Goal: Task Accomplishment & Management: Manage account settings

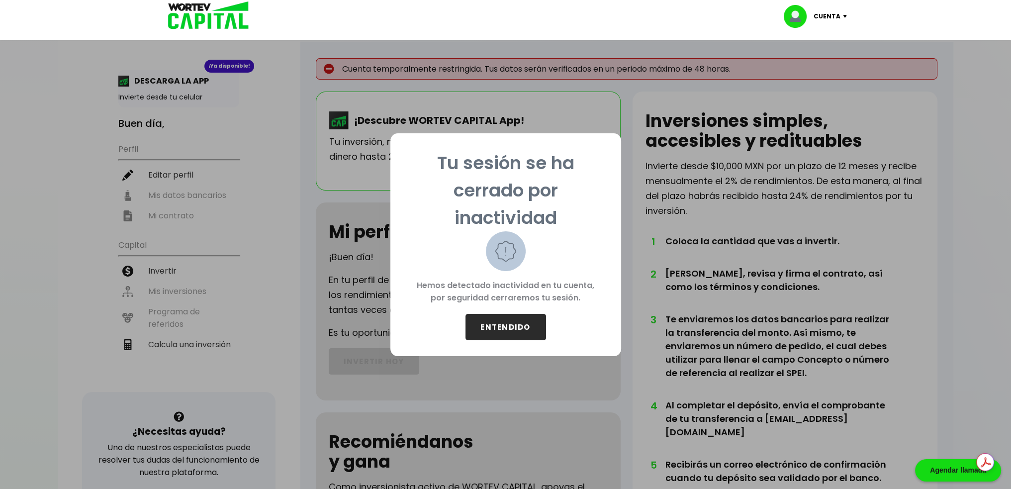
click at [529, 332] on button "ENTENDIDO" at bounding box center [506, 327] width 81 height 26
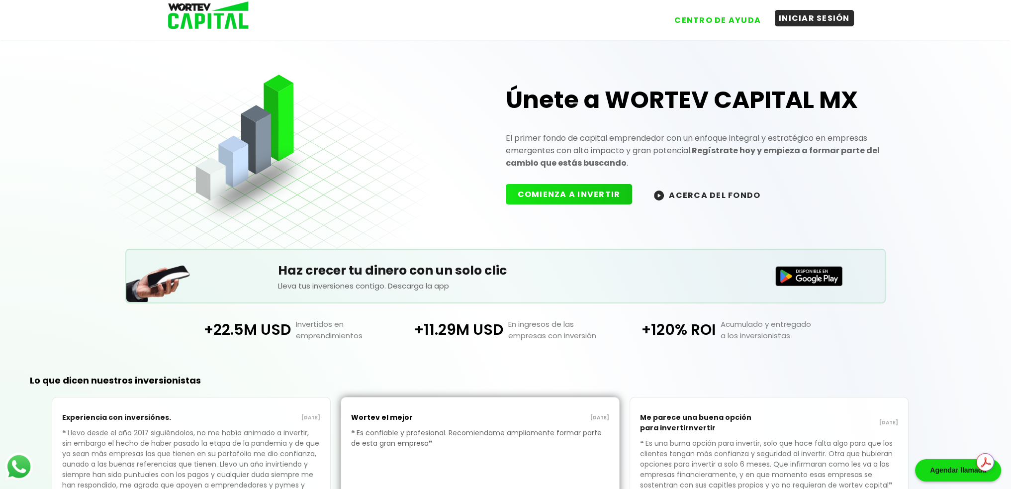
click at [812, 21] on button "INICIAR SESIÓN" at bounding box center [814, 18] width 79 height 16
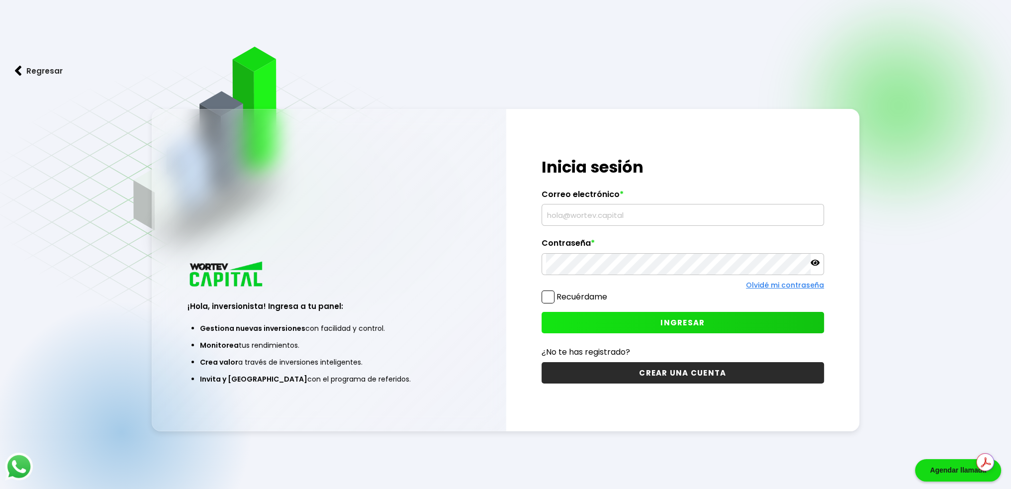
click at [702, 221] on input "text" at bounding box center [683, 214] width 274 height 21
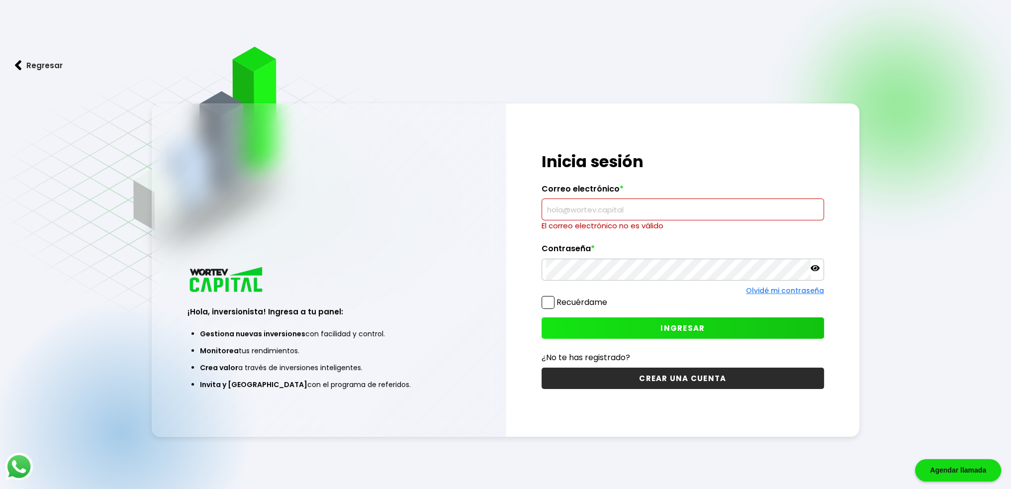
type input "[PERSON_NAME][EMAIL_ADDRESS][PERSON_NAME][DOMAIN_NAME]"
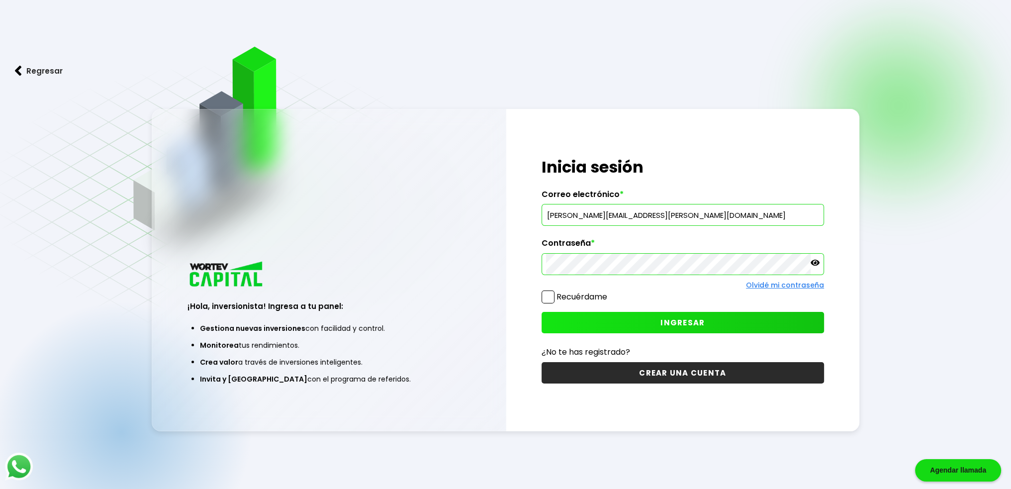
click at [564, 304] on div "Recuérdame" at bounding box center [575, 298] width 66 height 17
click at [563, 301] on label "Recuérdame" at bounding box center [582, 296] width 51 height 11
click at [609, 292] on input "Recuérdame" at bounding box center [609, 292] width 0 height 0
click at [574, 312] on button "INGRESAR" at bounding box center [683, 322] width 283 height 21
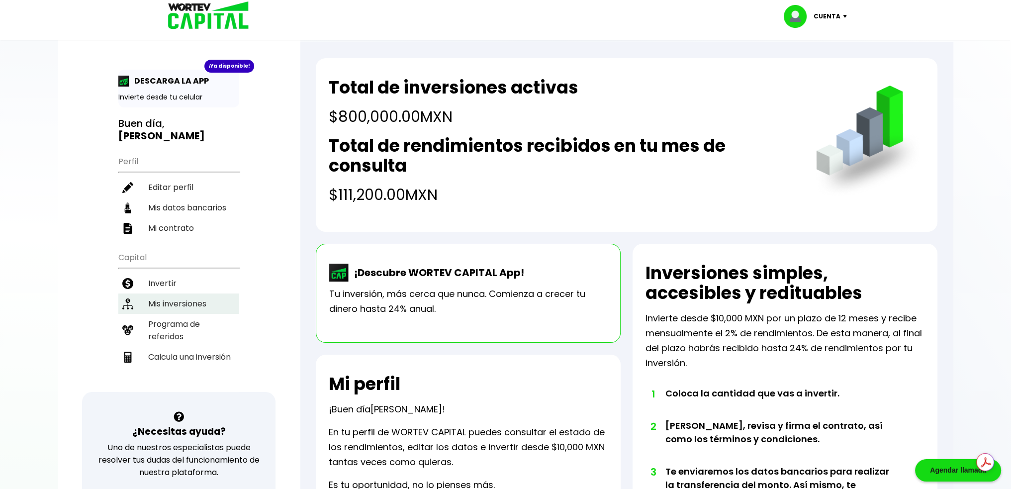
click at [165, 293] on li "Mis inversiones" at bounding box center [178, 303] width 121 height 20
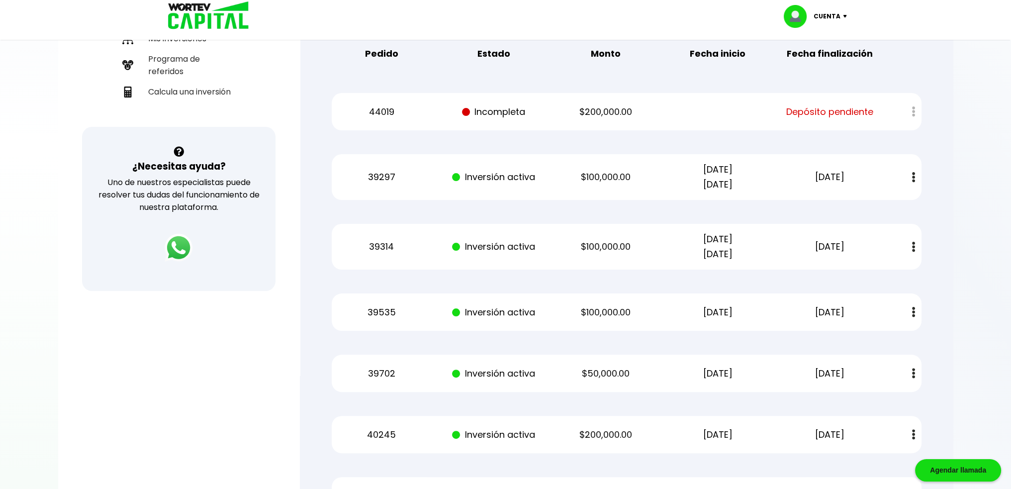
scroll to position [298, 0]
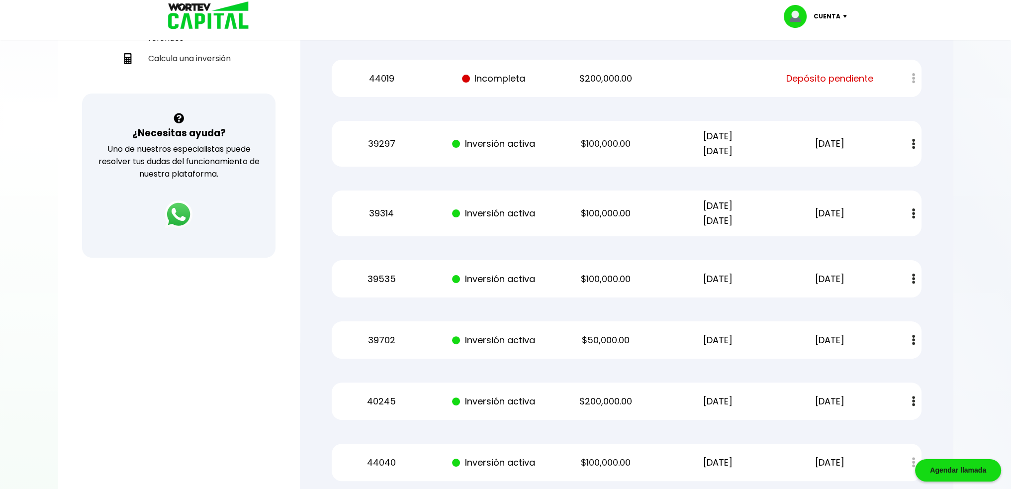
click at [913, 81] on div at bounding box center [906, 78] width 29 height 21
click at [912, 81] on div at bounding box center [906, 78] width 29 height 21
click at [911, 81] on div at bounding box center [906, 78] width 29 height 21
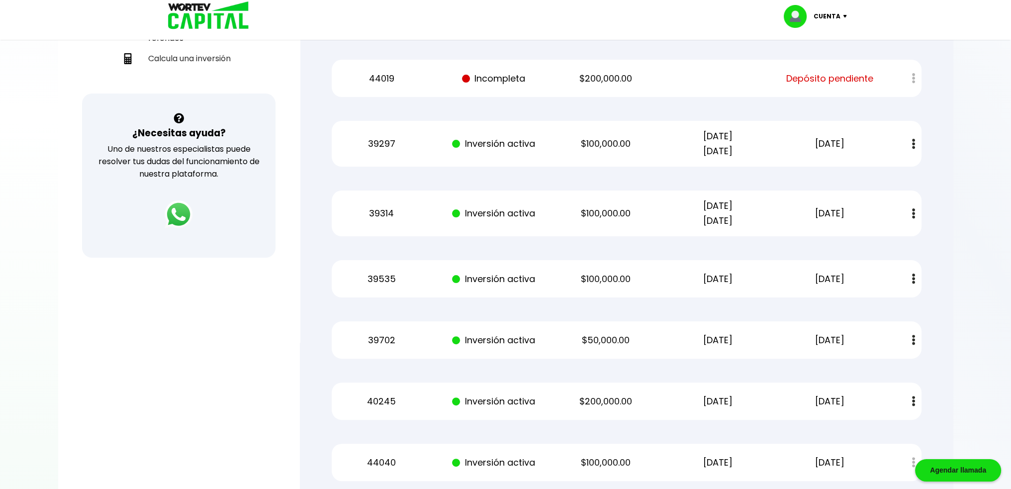
click at [711, 110] on div "Mis inversiones Como inversionista activo de WORTEV CAPITAL, apoyas el crecimie…" at bounding box center [627, 298] width 622 height 1009
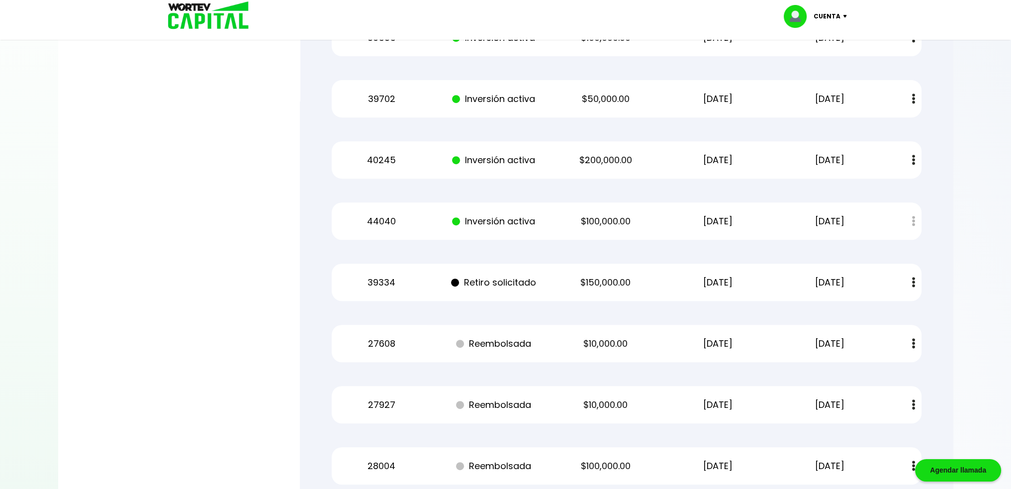
scroll to position [597, 0]
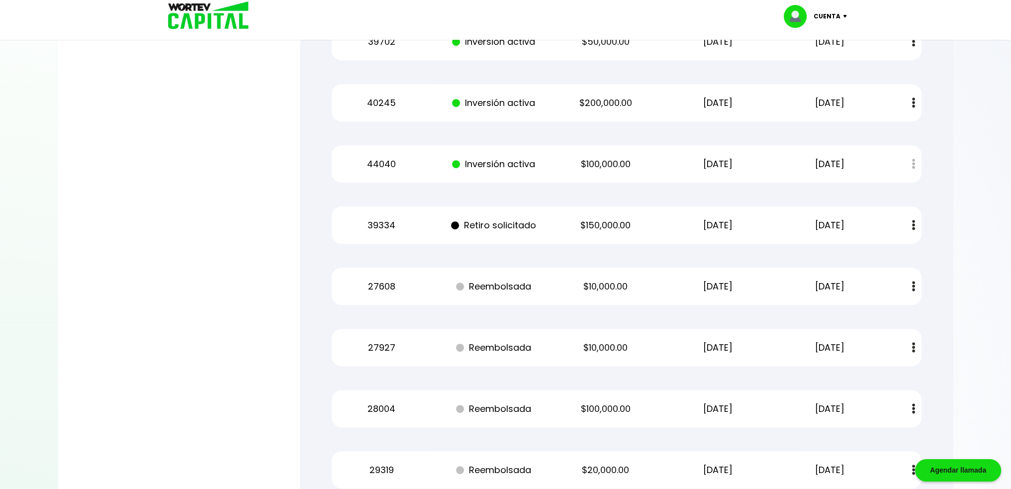
click at [708, 230] on p "[DATE]" at bounding box center [718, 225] width 95 height 15
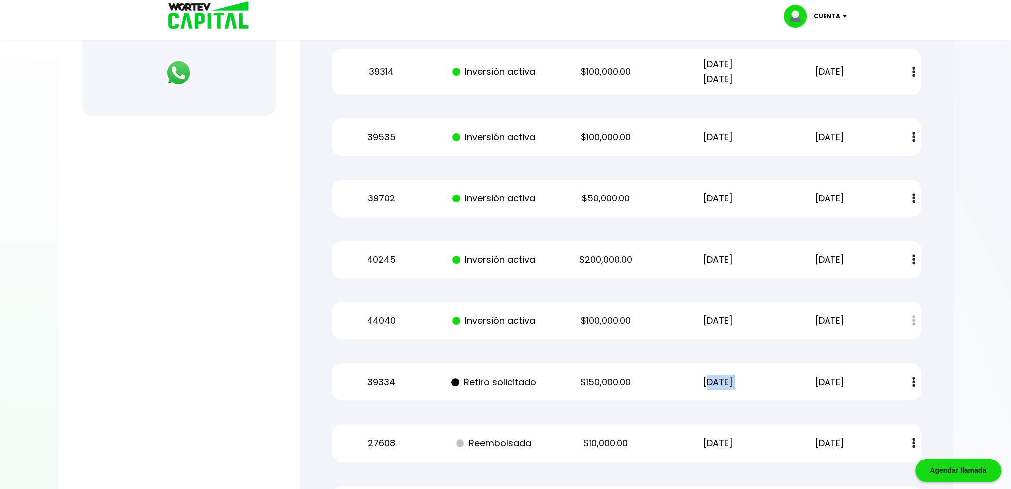
scroll to position [448, 0]
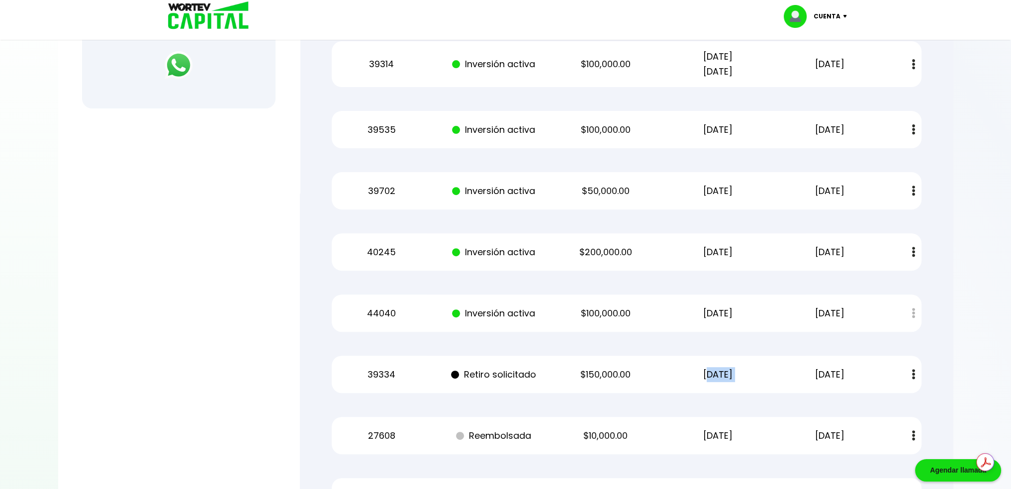
click at [695, 377] on p "[DATE]" at bounding box center [718, 374] width 95 height 15
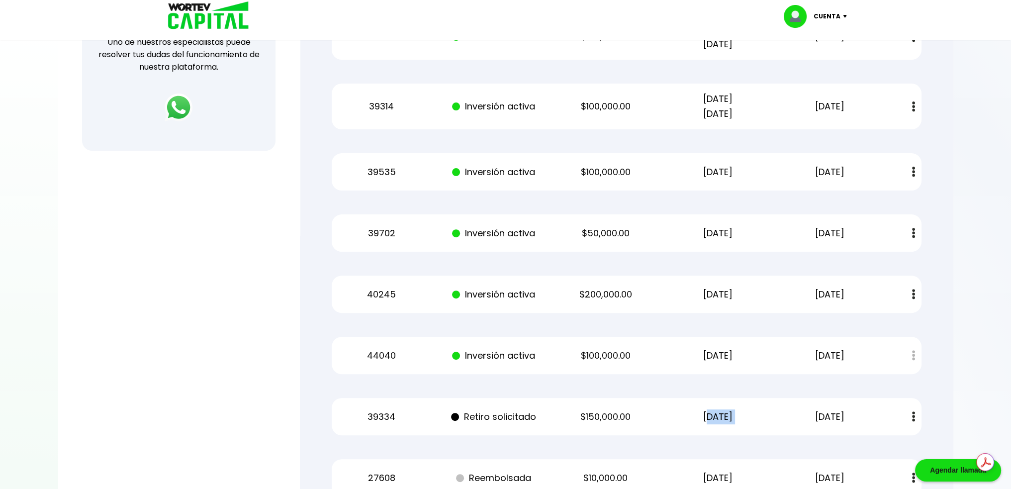
scroll to position [398, 0]
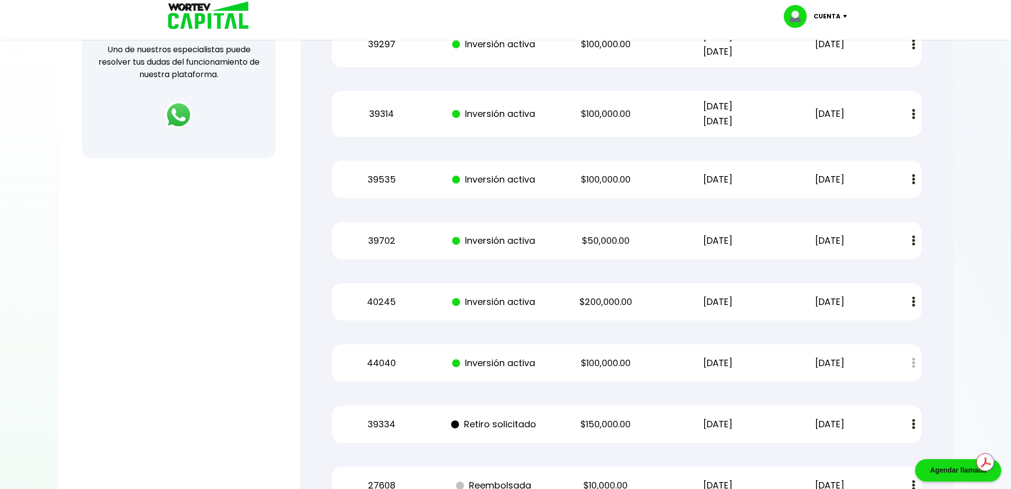
click at [635, 305] on p "$200,000.00" at bounding box center [606, 301] width 95 height 15
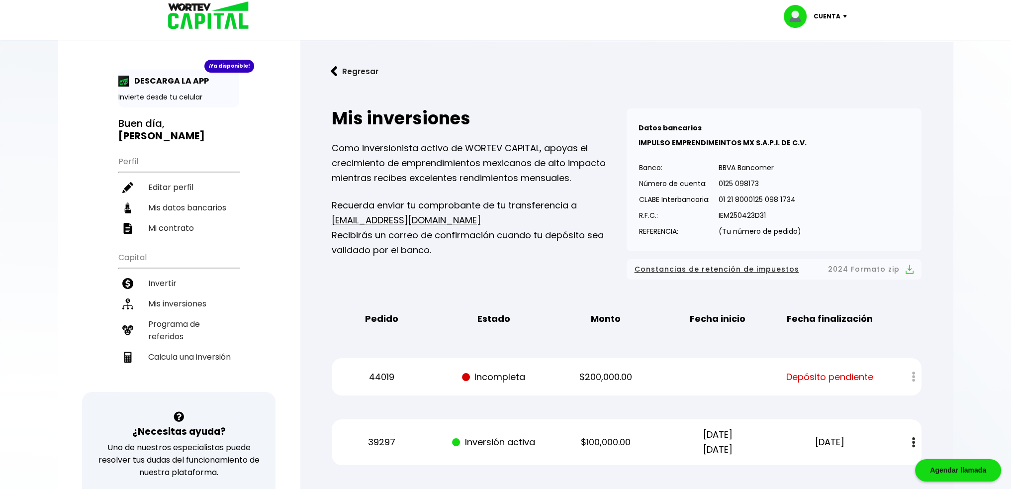
scroll to position [0, 0]
click at [227, 201] on li "Mis datos bancarios" at bounding box center [178, 207] width 121 height 20
select select "Santander"
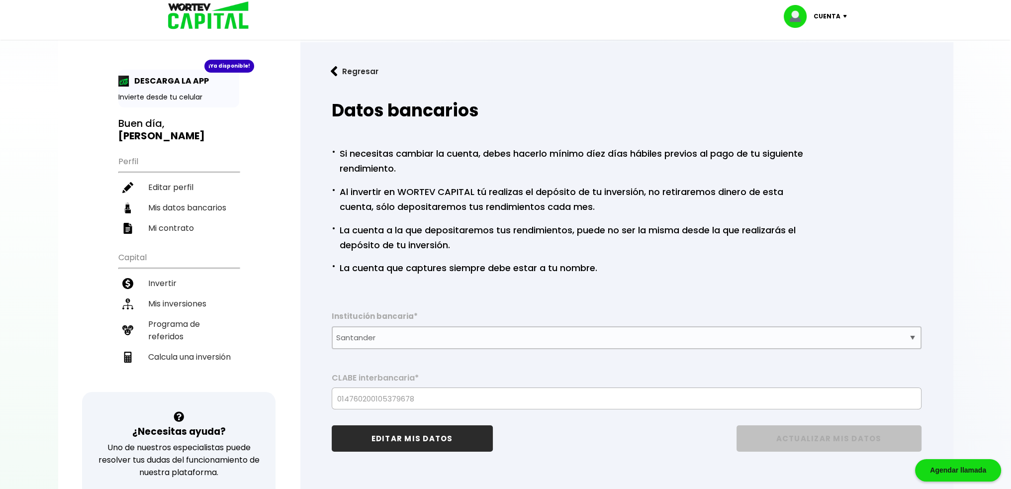
click at [380, 152] on p "· Si necesitas cambiar la cuenta, debes hacerlo mínimo díez días hábiles previo…" at bounding box center [571, 160] width 478 height 32
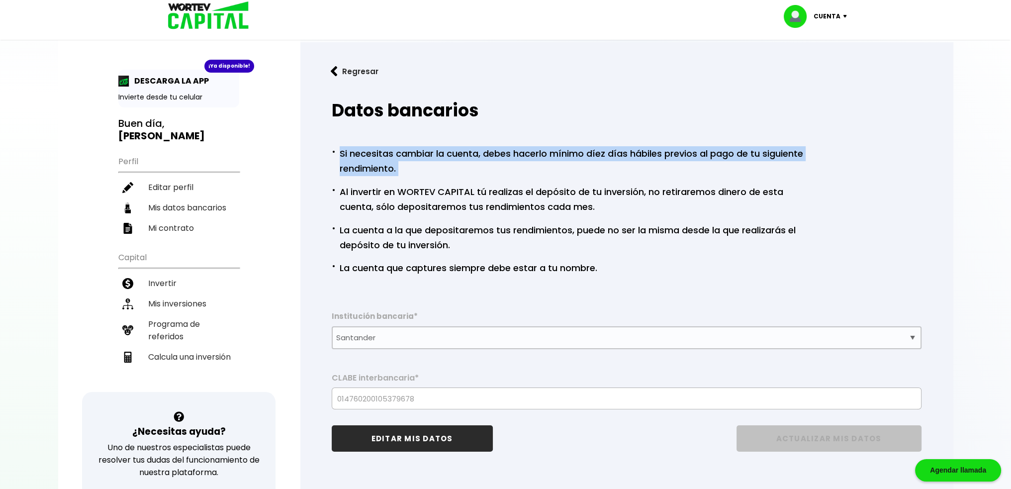
click at [380, 152] on p "· Si necesitas cambiar la cuenta, debes hacerlo mínimo díez días hábiles previo…" at bounding box center [571, 160] width 478 height 32
click at [403, 179] on ul "· Si necesitas cambiar la cuenta, debes hacerlo mínimo díez días hábiles previo…" at bounding box center [571, 209] width 478 height 131
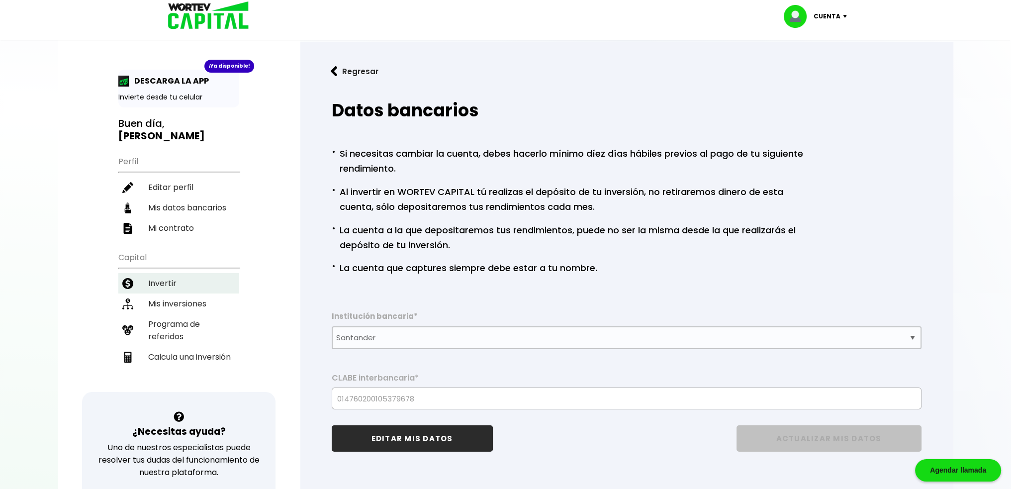
click at [193, 273] on li "Invertir" at bounding box center [178, 283] width 121 height 20
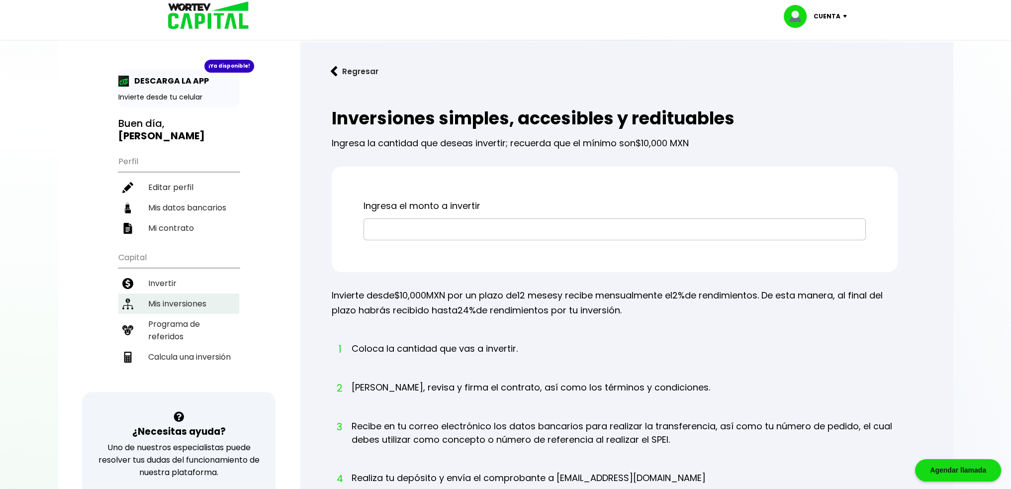
click at [200, 293] on li "Mis inversiones" at bounding box center [178, 303] width 121 height 20
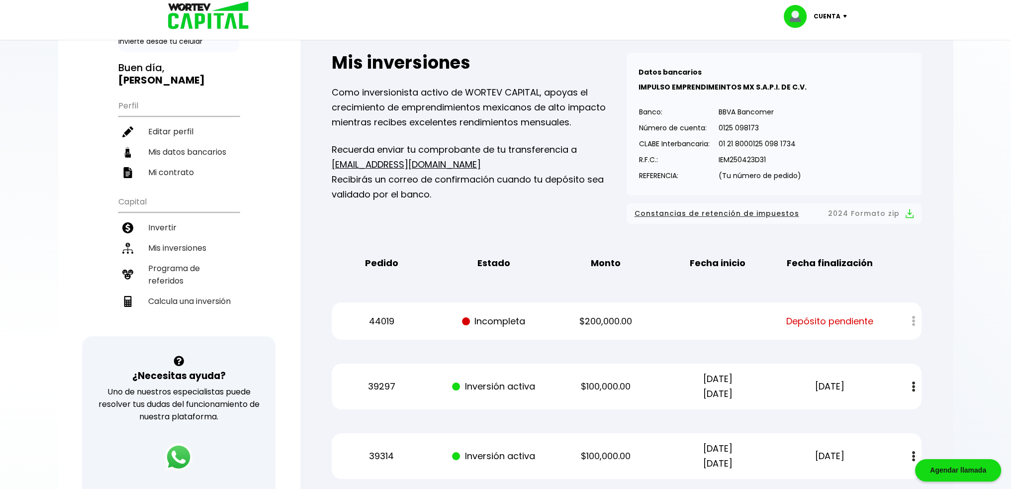
scroll to position [99, 0]
